Goal: Check status: Check status

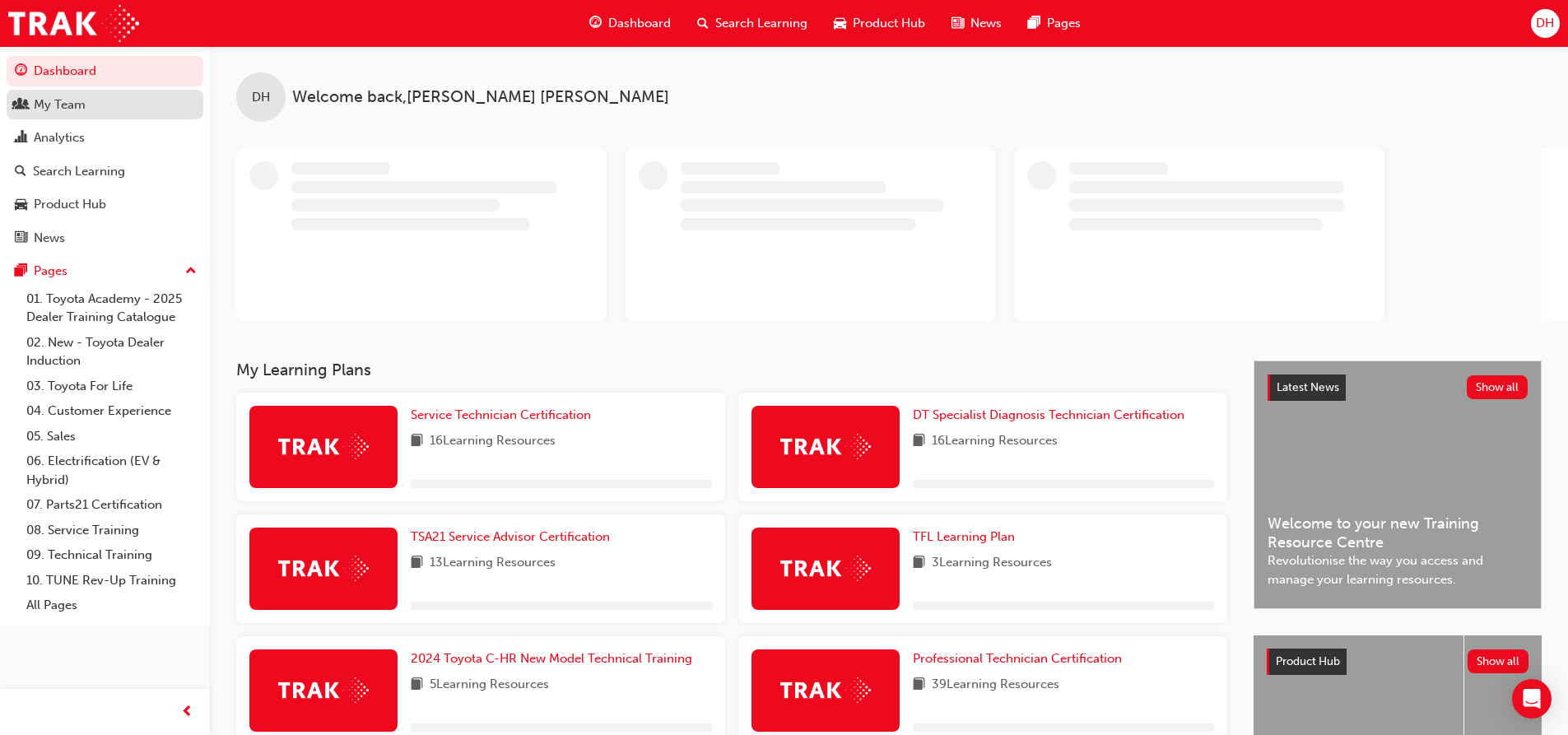
click at [115, 109] on div "My Team" at bounding box center [105, 105] width 181 height 21
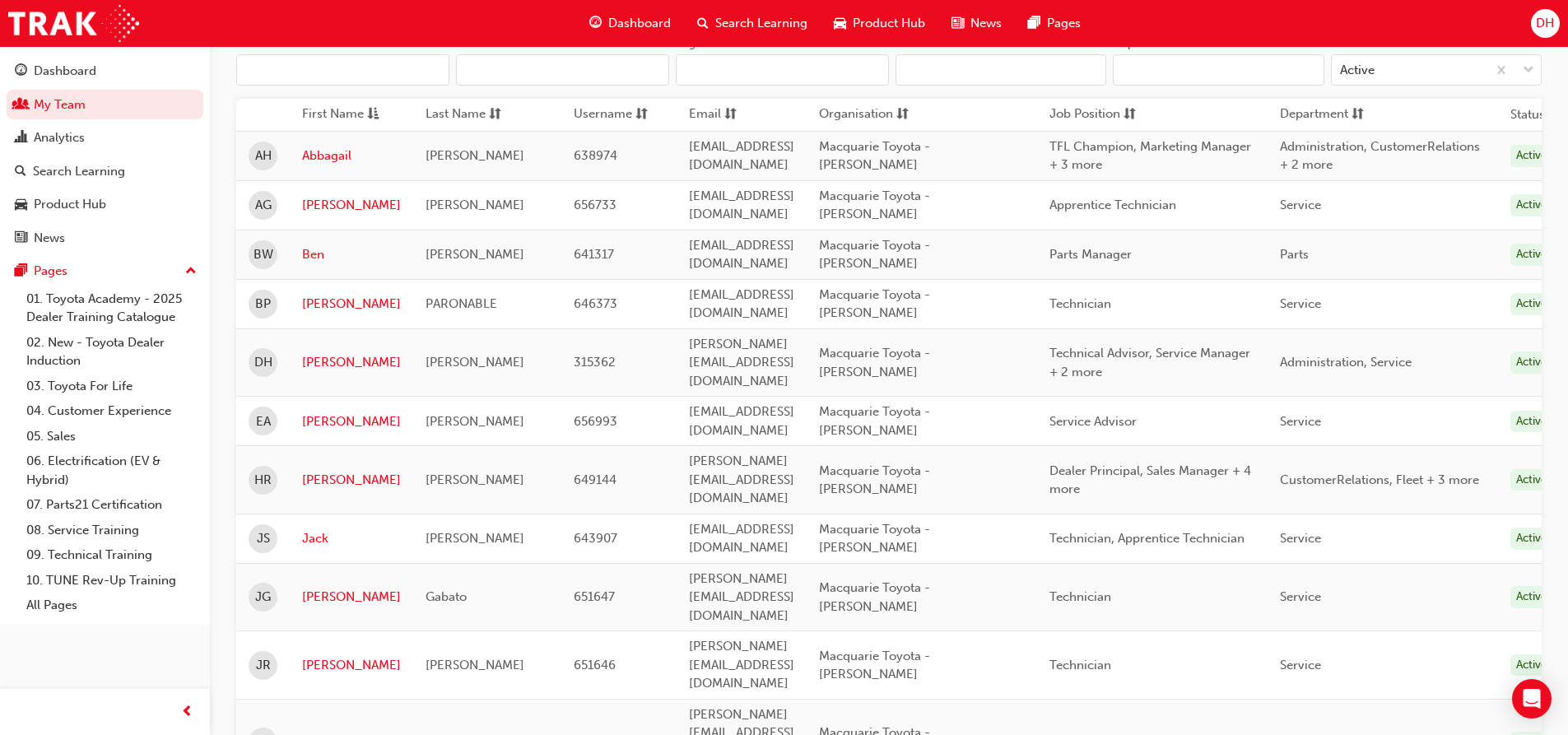
scroll to position [422, 0]
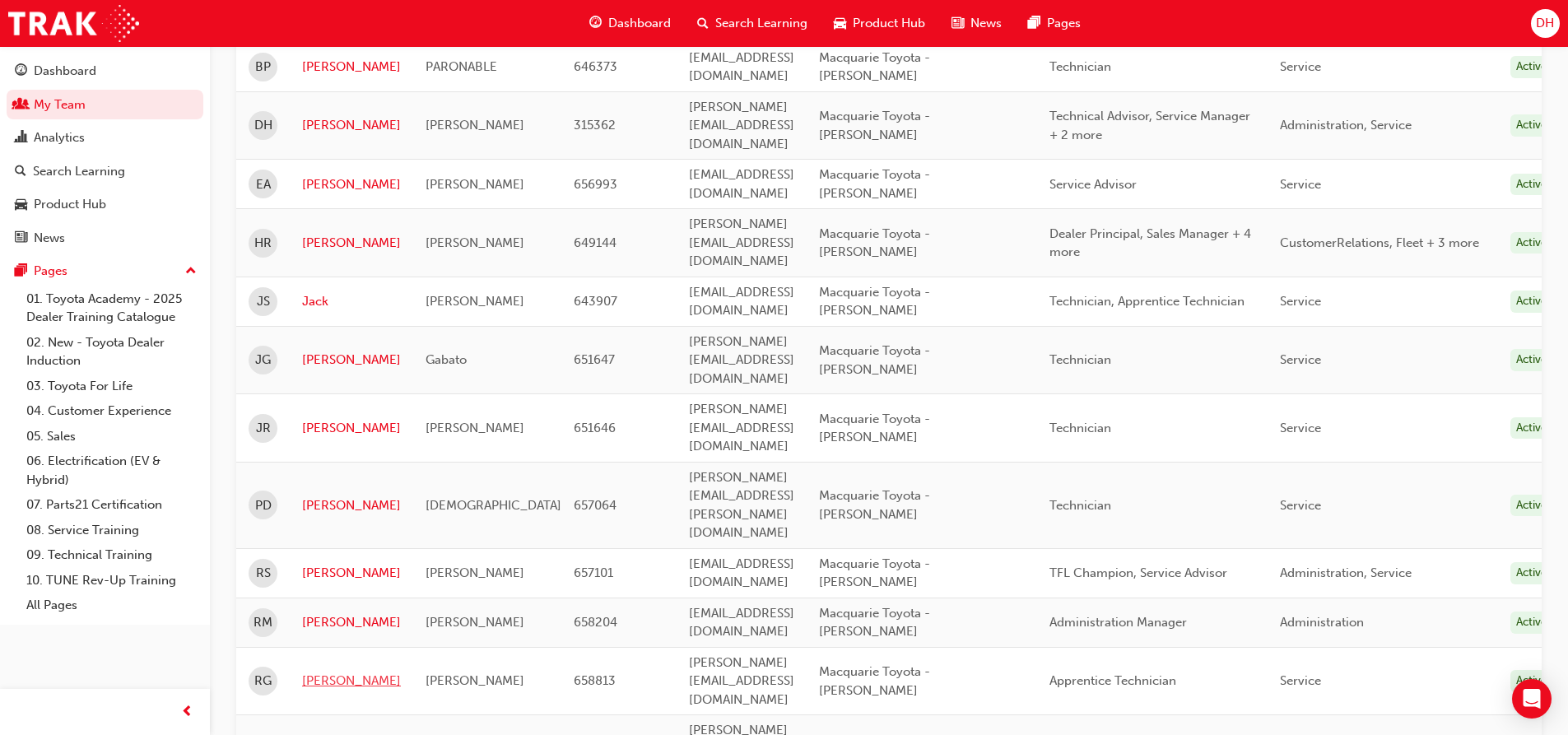
click at [326, 671] on link "[PERSON_NAME]" at bounding box center [350, 680] width 98 height 19
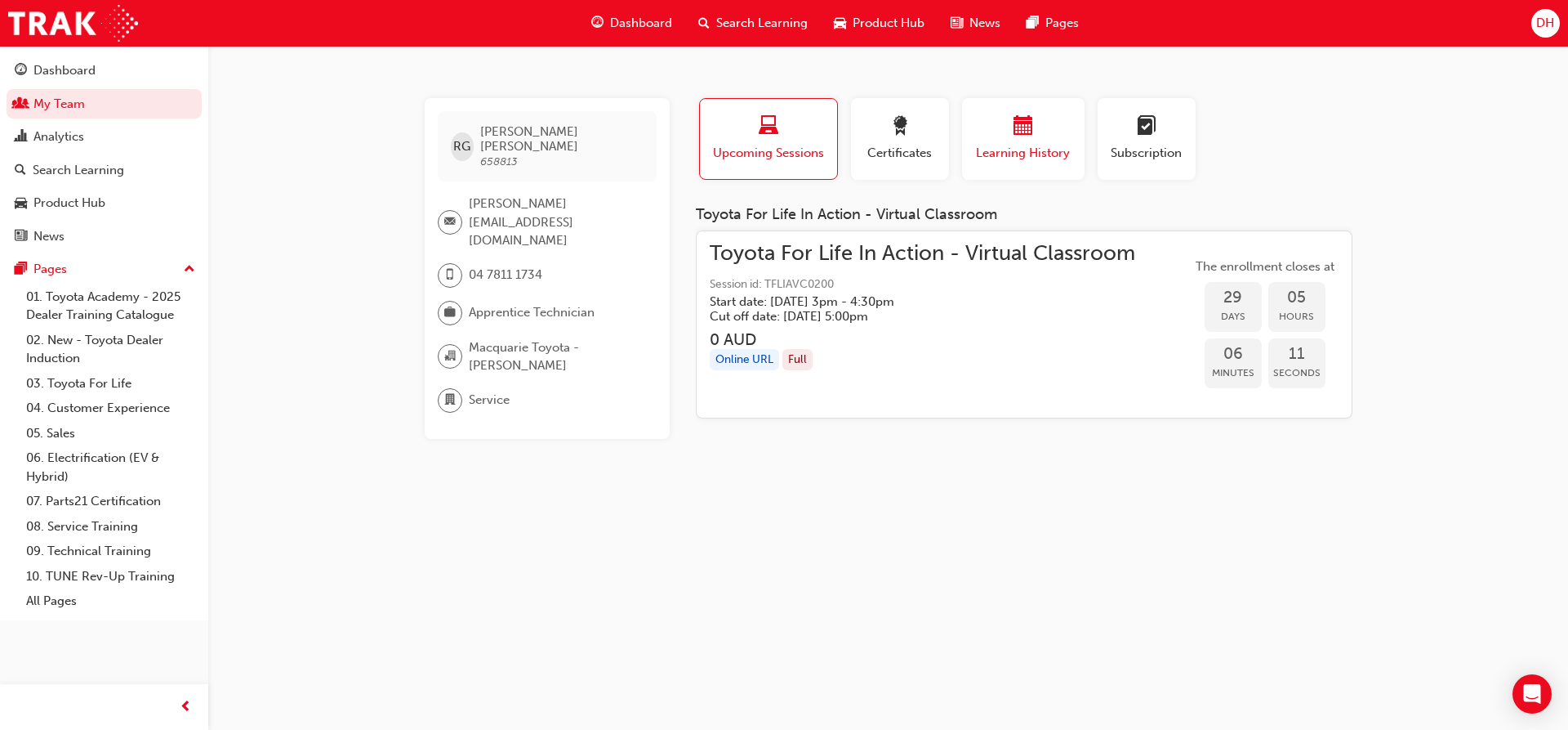
click at [1044, 136] on div "button" at bounding box center [1023, 128] width 98 height 25
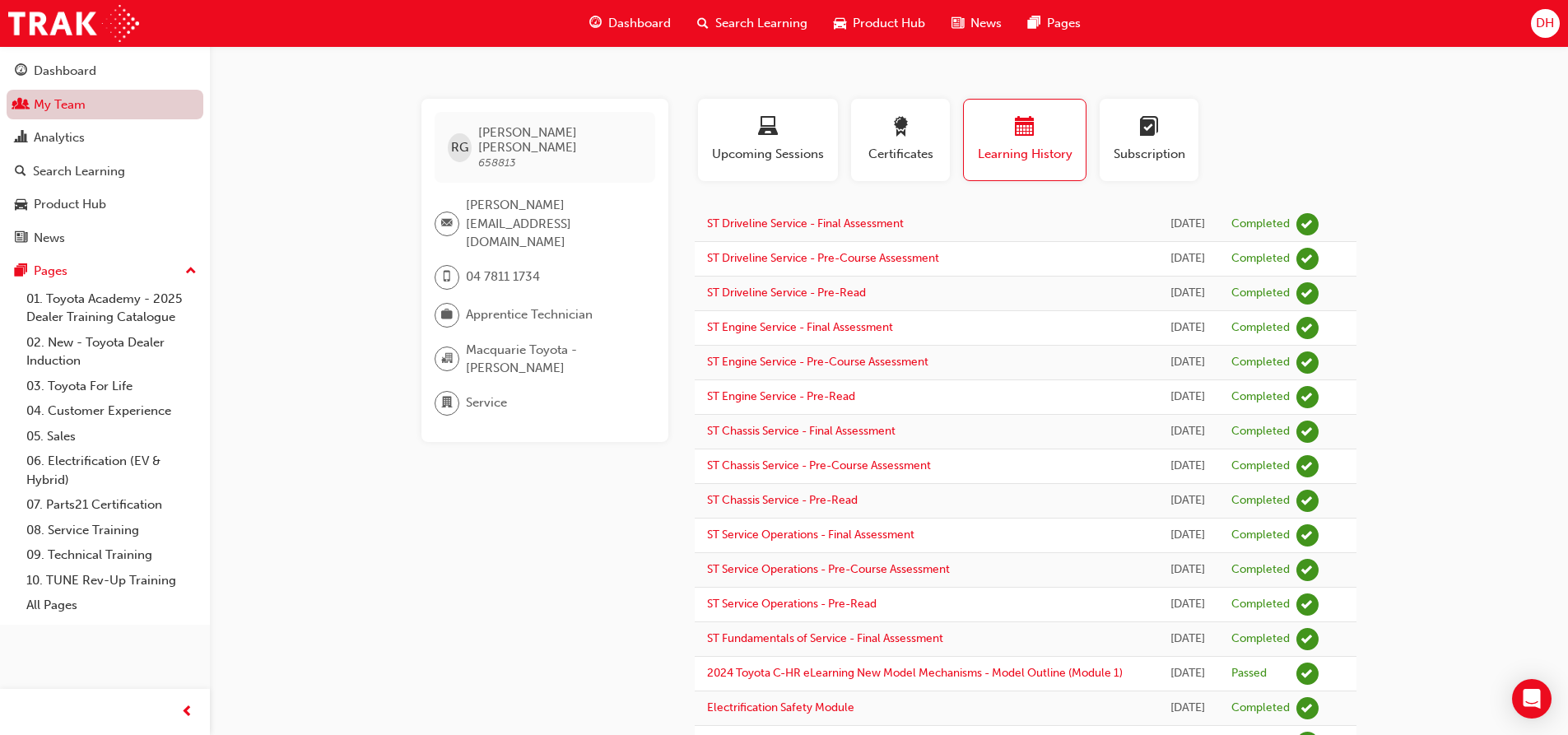
click at [96, 101] on link "My Team" at bounding box center [105, 105] width 197 height 31
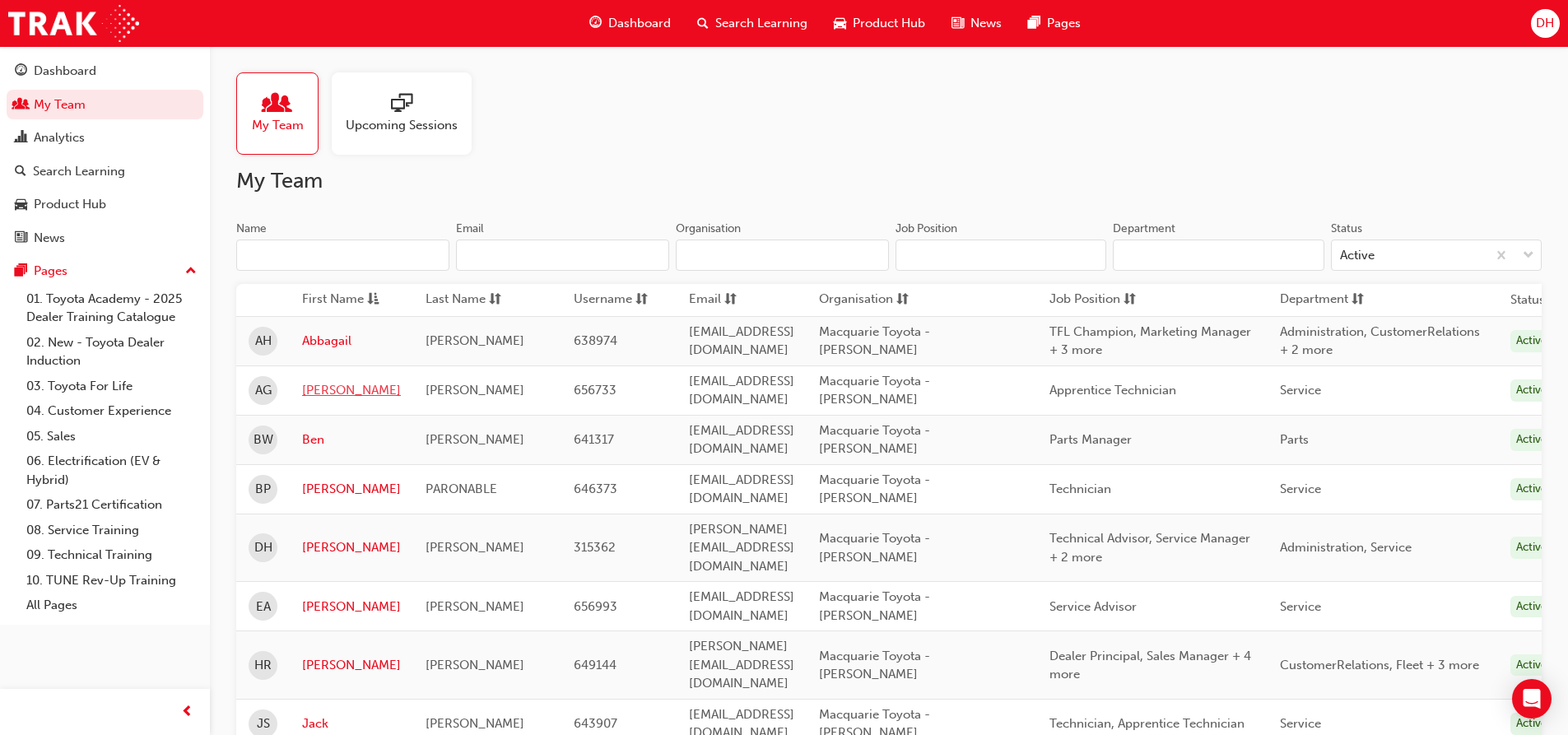
click at [316, 383] on link "[PERSON_NAME]" at bounding box center [350, 390] width 98 height 19
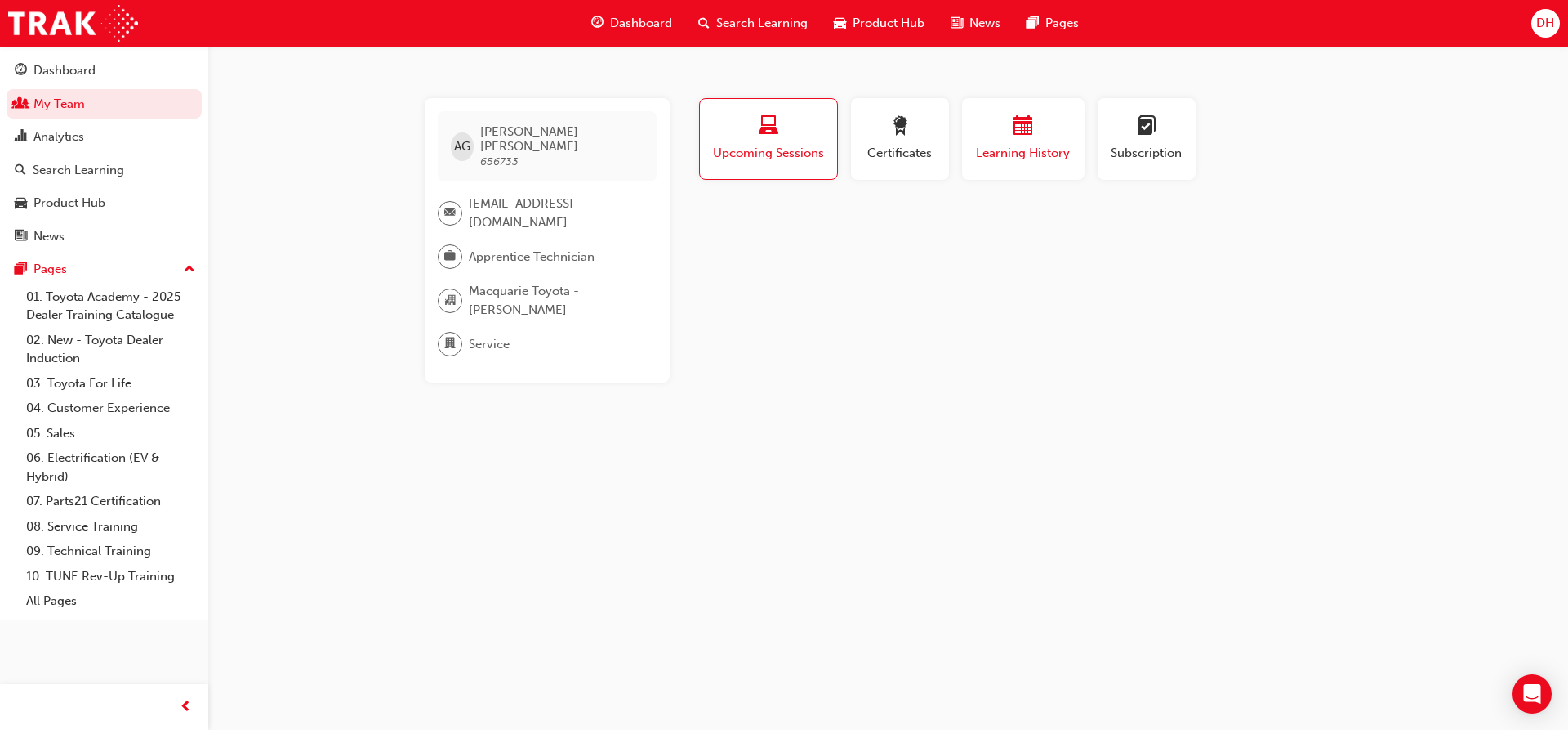
click at [1049, 142] on div "Learning History" at bounding box center [1023, 139] width 98 height 47
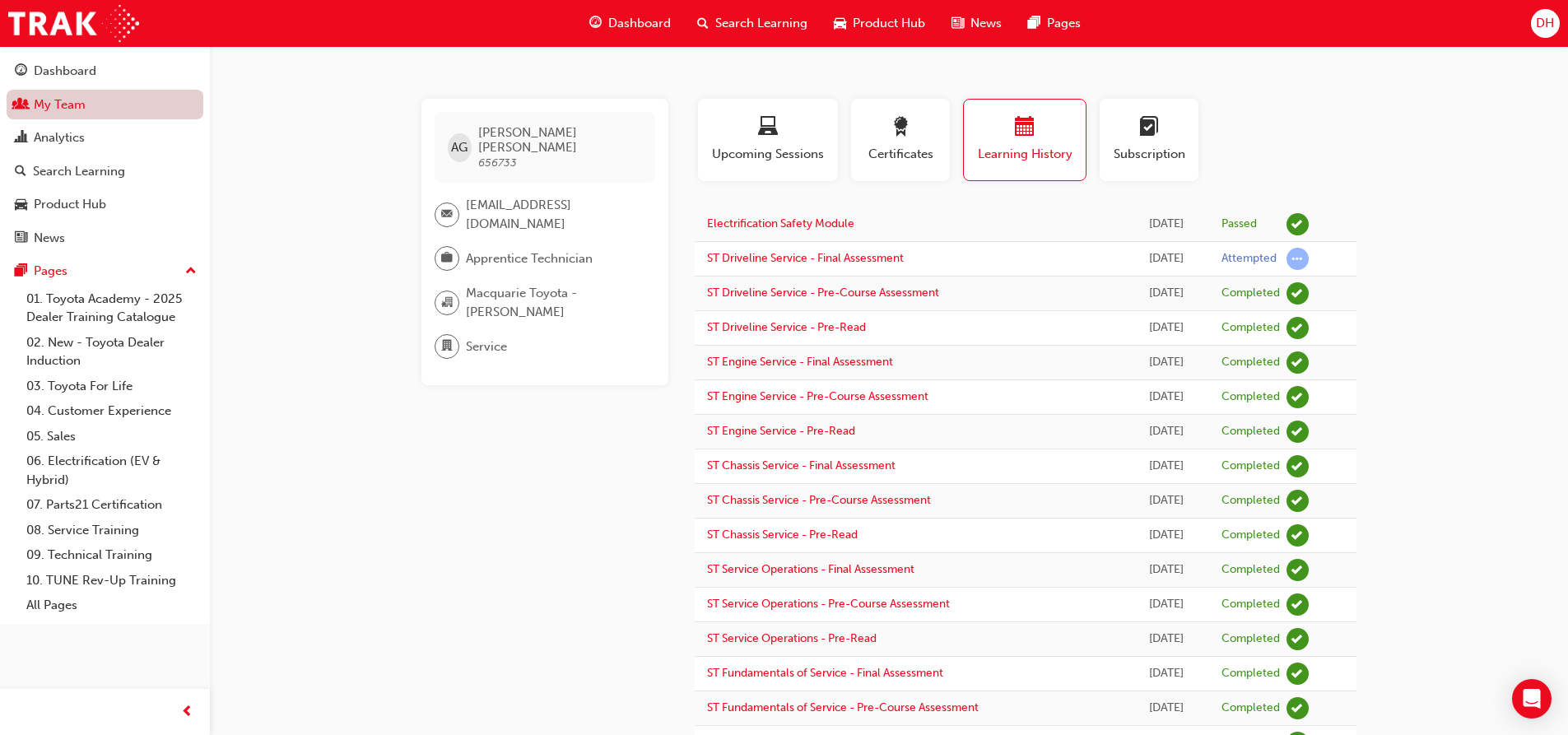
click at [107, 101] on link "My Team" at bounding box center [105, 105] width 197 height 31
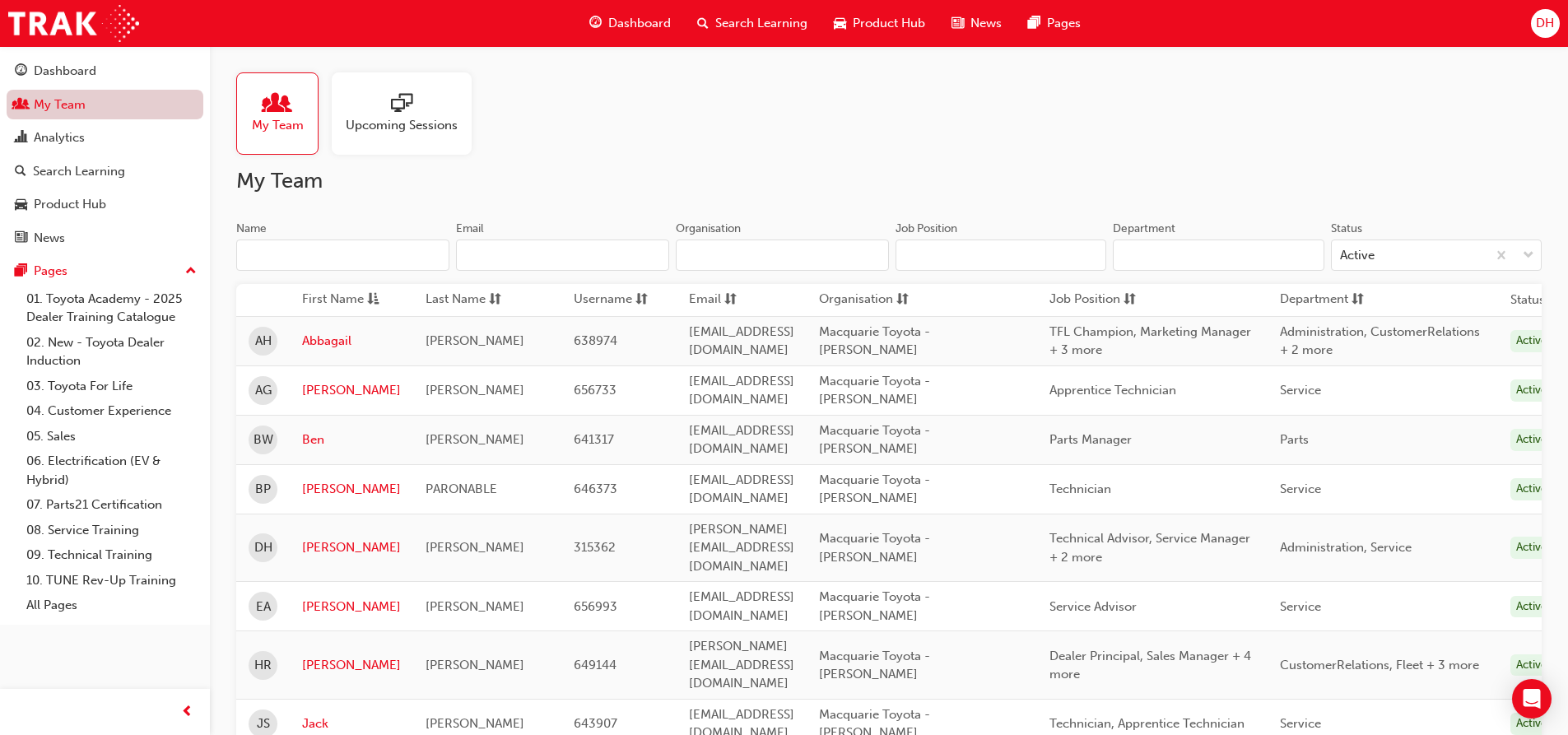
click at [154, 113] on link "My Team" at bounding box center [105, 105] width 197 height 31
